Goal: Information Seeking & Learning: Learn about a topic

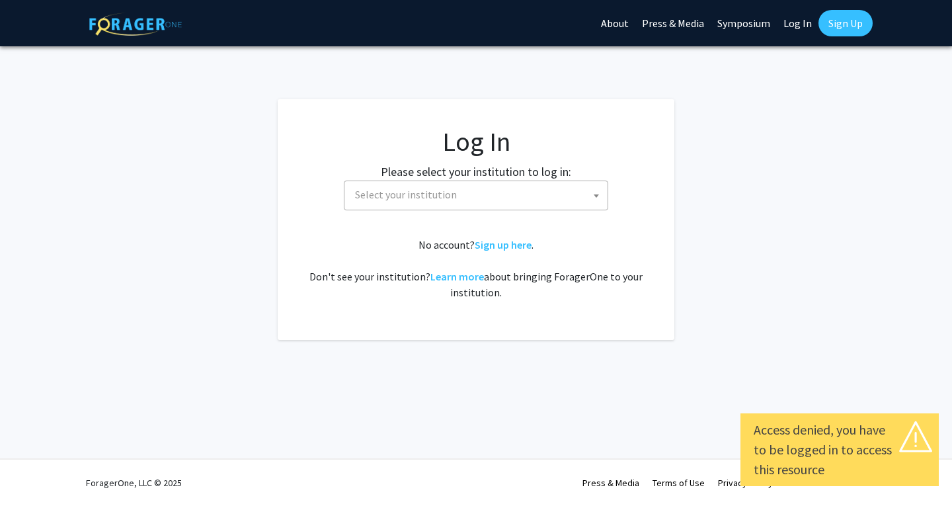
click at [600, 191] on span at bounding box center [596, 195] width 13 height 29
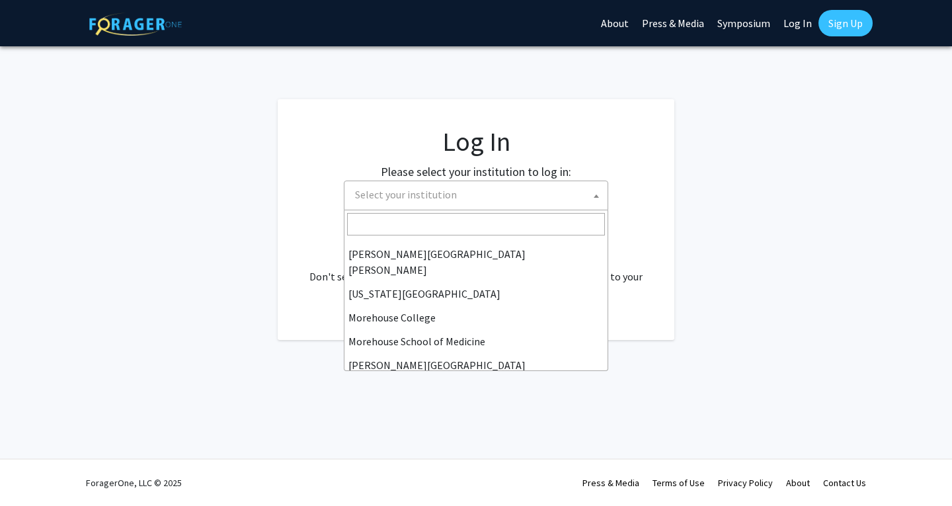
scroll to position [265, 0]
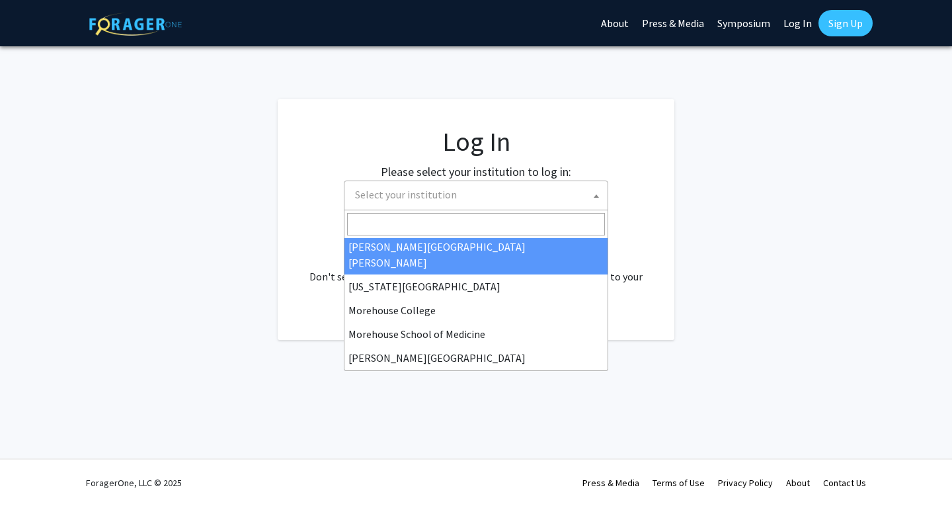
select select "1"
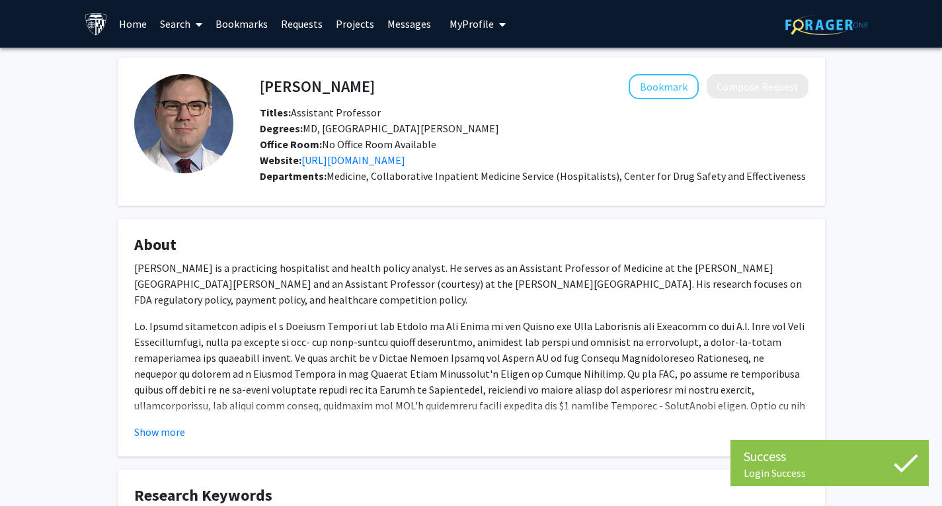
drag, startPoint x: 0, startPoint y: 0, endPoint x: 552, endPoint y: 98, distance: 560.6
click at [552, 98] on div "Bookmark Compose Request" at bounding box center [592, 86] width 434 height 25
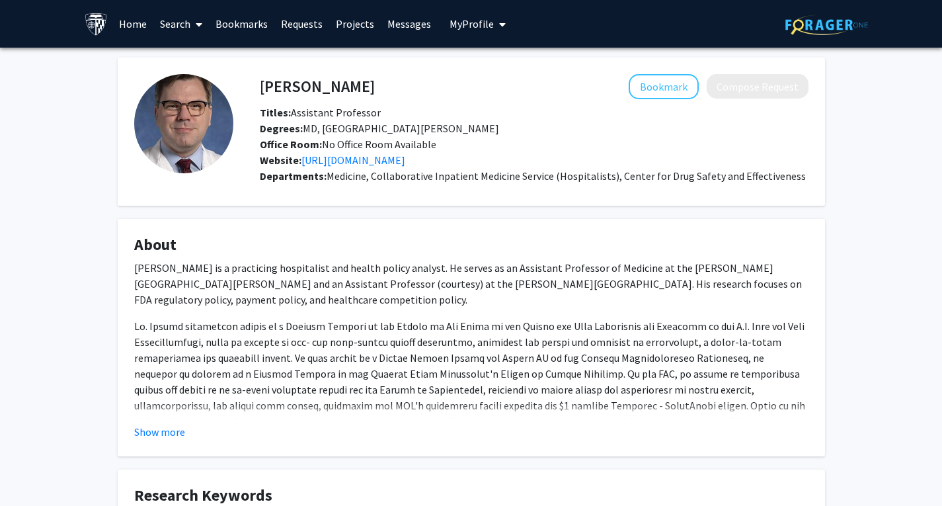
click at [358, 19] on link "Projects" at bounding box center [355, 24] width 52 height 46
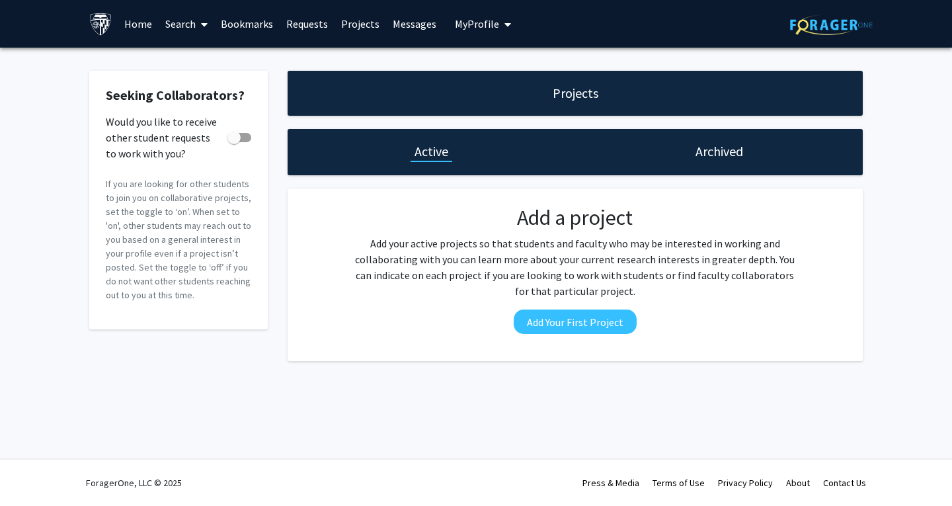
click at [292, 20] on link "Requests" at bounding box center [307, 24] width 55 height 46
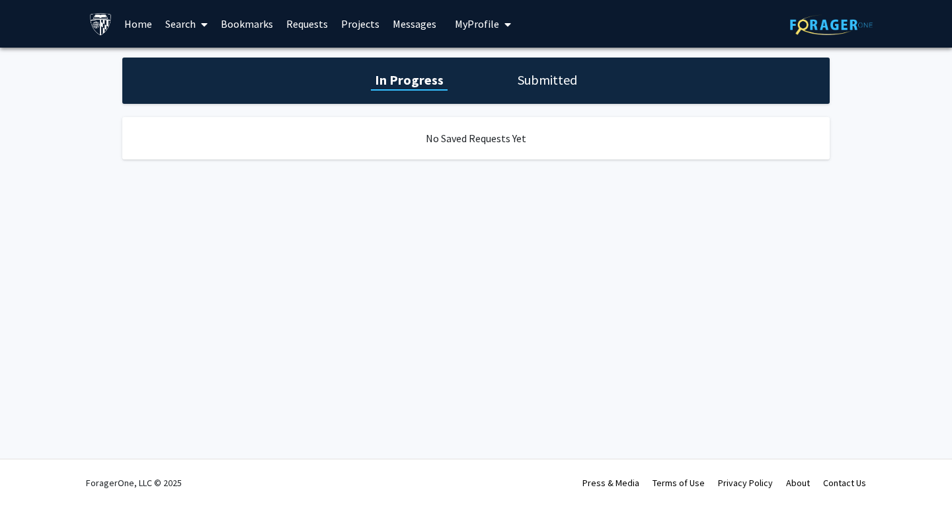
click at [537, 87] on h1 "Submitted" at bounding box center [547, 80] width 67 height 19
click at [136, 24] on link "Home" at bounding box center [138, 24] width 41 height 46
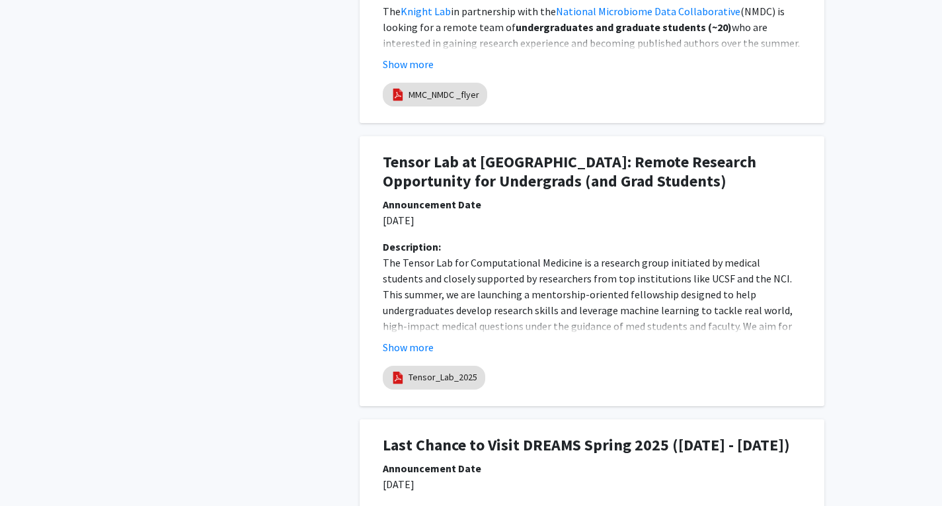
scroll to position [1190, 0]
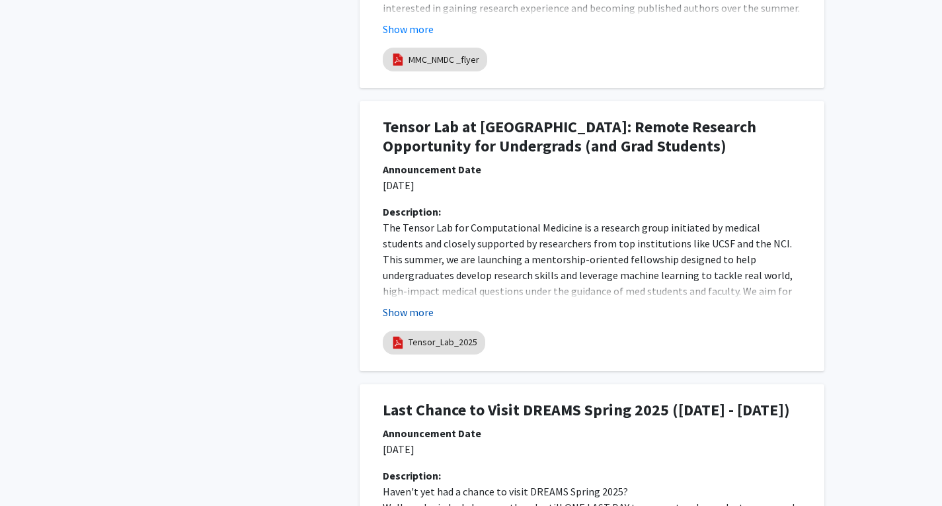
click at [408, 311] on button "Show more" at bounding box center [408, 312] width 51 height 16
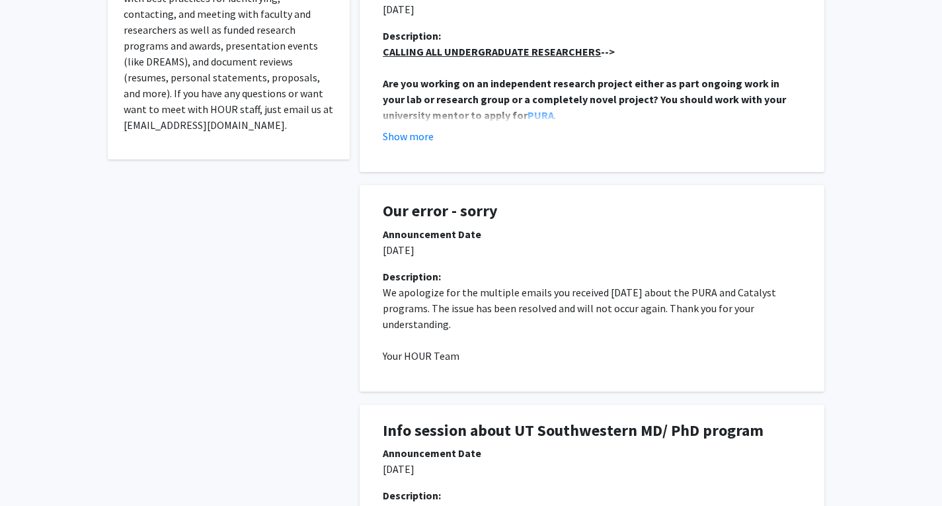
scroll to position [0, 0]
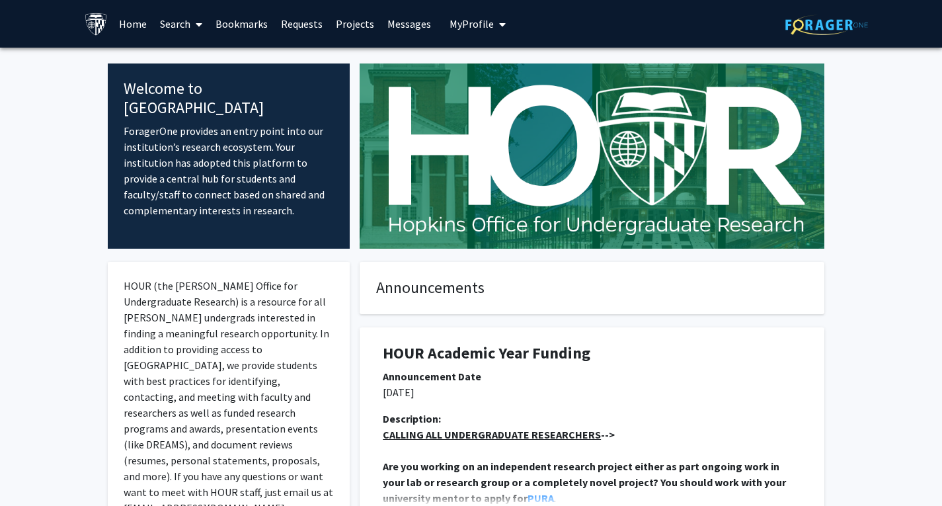
click at [193, 22] on span at bounding box center [196, 24] width 12 height 46
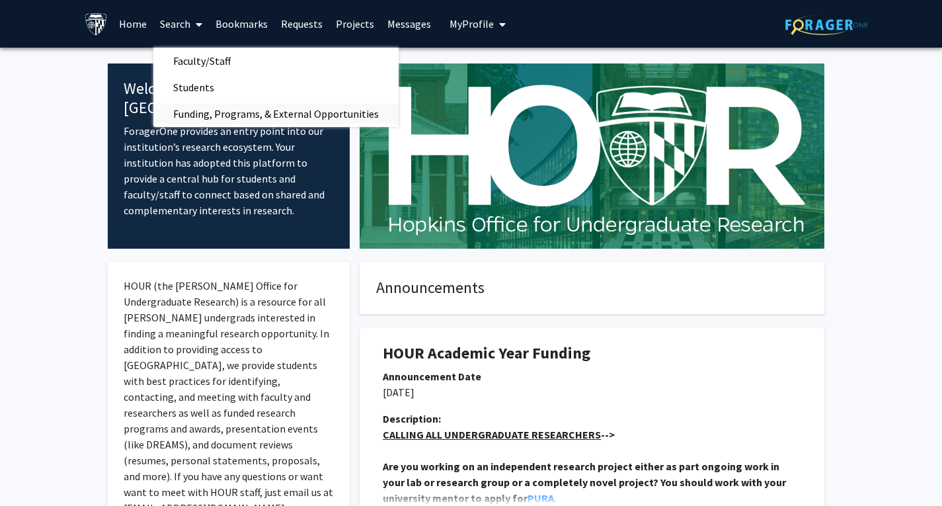
click at [182, 114] on span "Funding, Programs, & External Opportunities" at bounding box center [275, 113] width 245 height 26
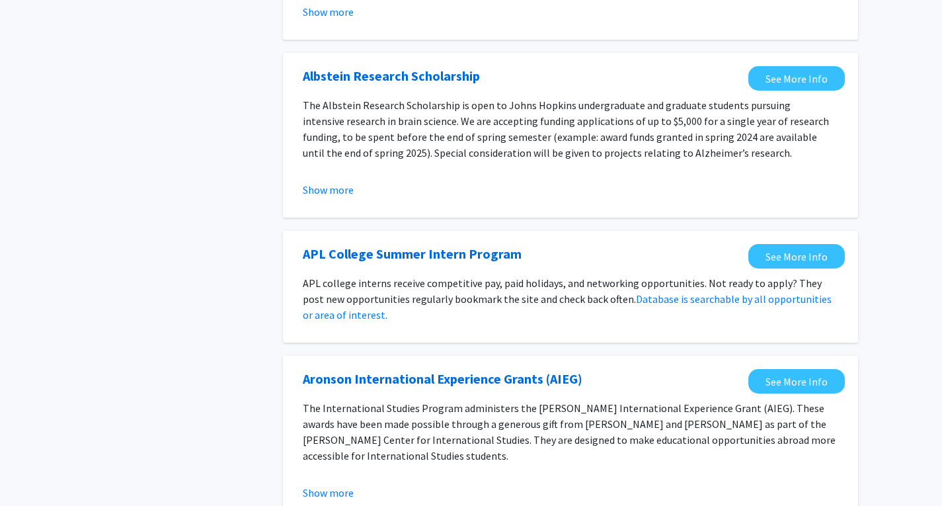
scroll to position [808, 0]
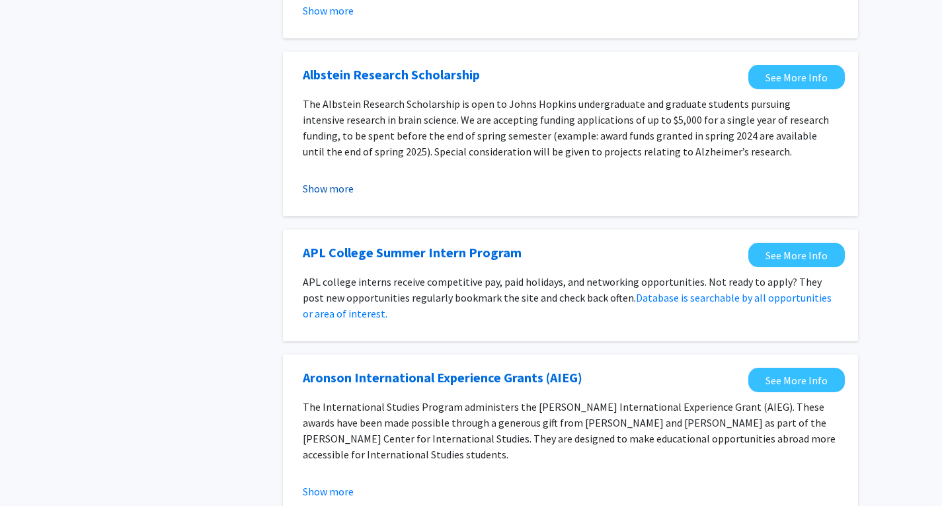
click at [322, 185] on button "Show more" at bounding box center [328, 188] width 51 height 16
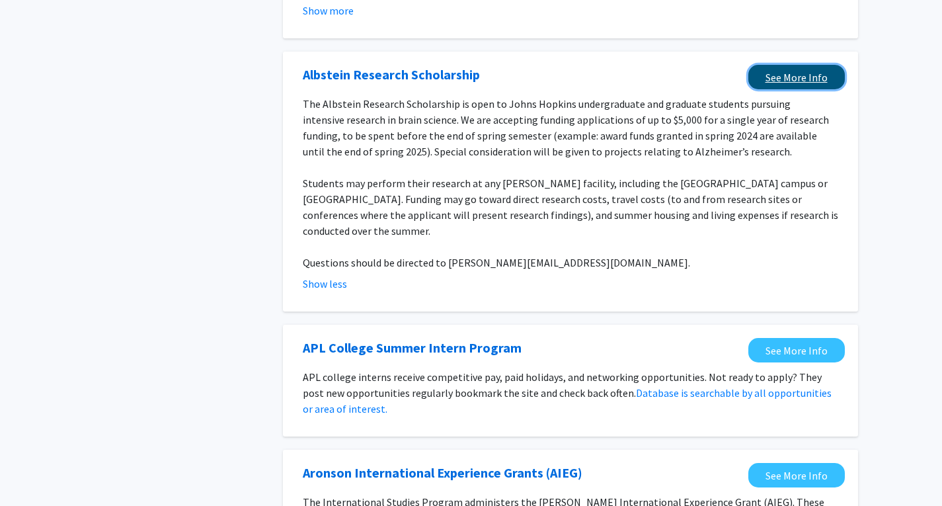
click at [779, 75] on link "See More Info" at bounding box center [796, 77] width 97 height 24
click at [415, 75] on link "Albstein Research Scholarship" at bounding box center [391, 75] width 177 height 20
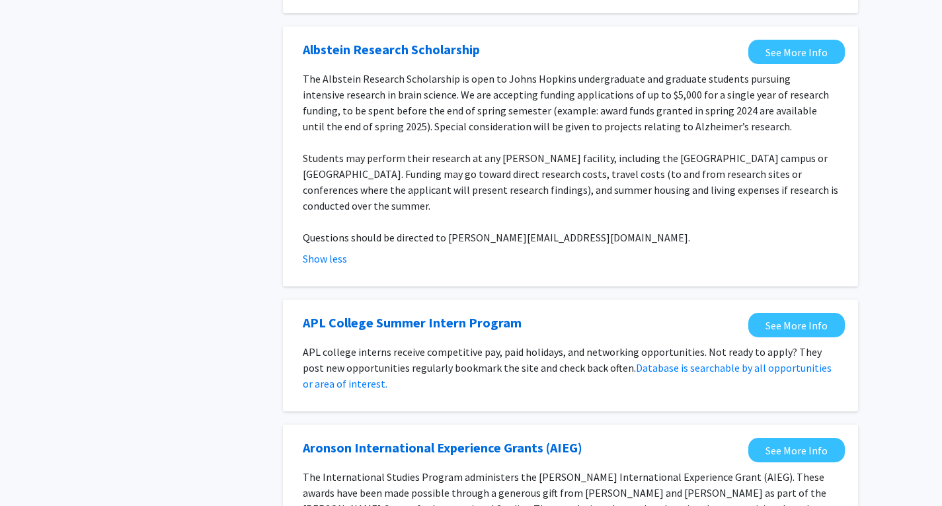
scroll to position [843, 0]
